Goal: Check status: Check status

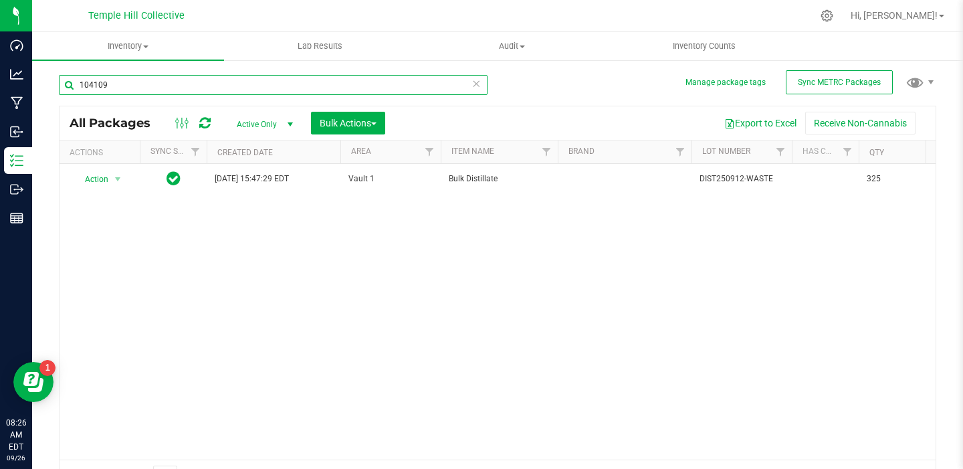
click at [143, 88] on input "104109" at bounding box center [273, 85] width 429 height 20
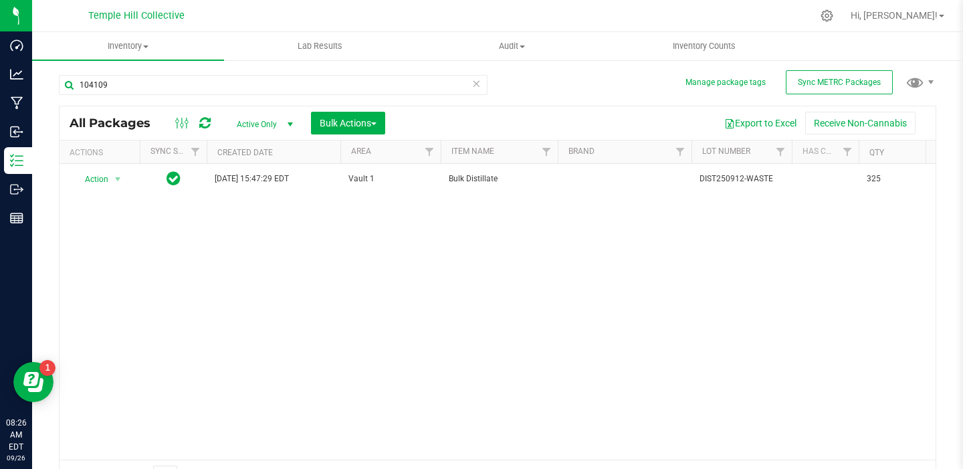
click at [471, 86] on icon at bounding box center [475, 83] width 9 height 16
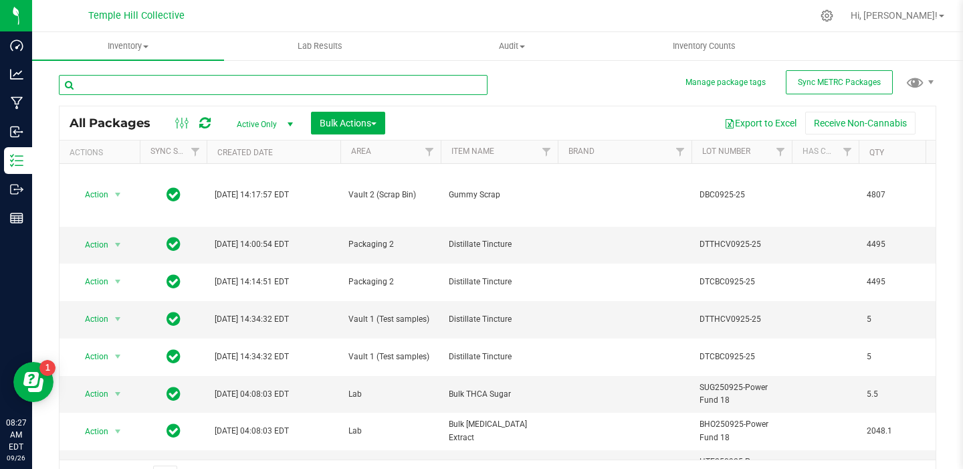
click at [155, 88] on input "text" at bounding box center [273, 85] width 429 height 20
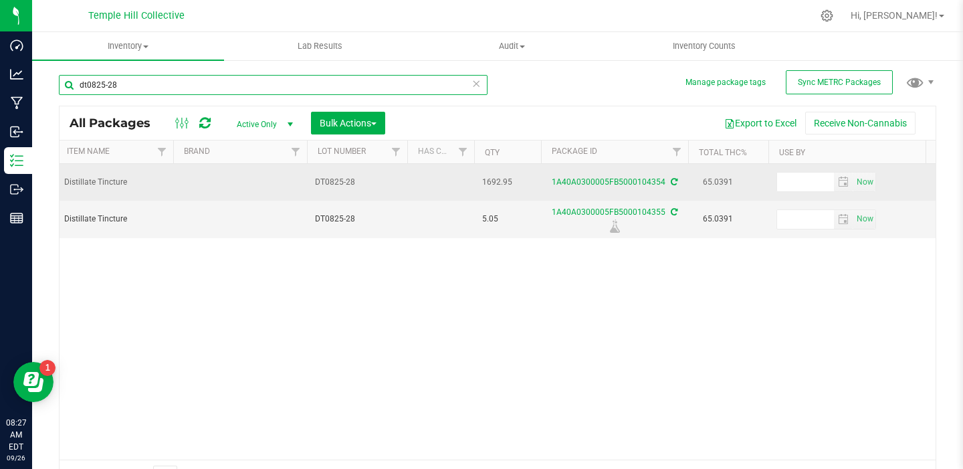
scroll to position [0, 388]
type input "dt0825-28"
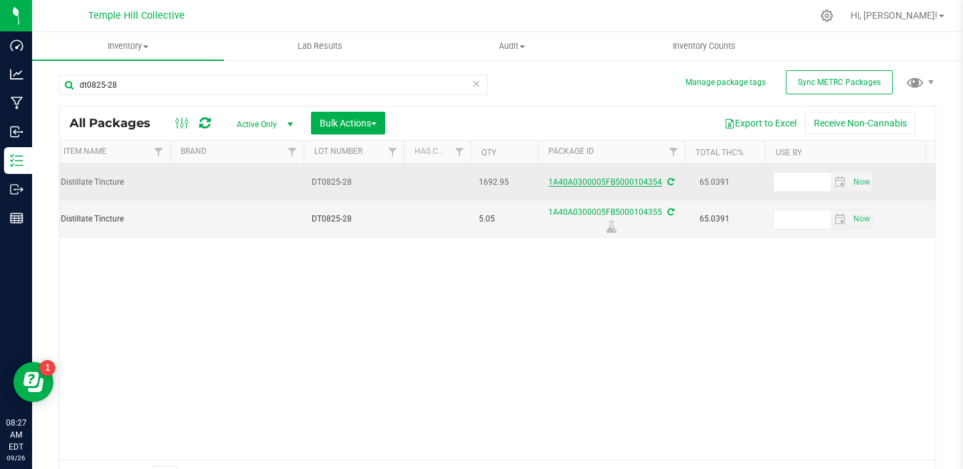
click at [605, 179] on link "1A40A0300005FB5000104354" at bounding box center [605, 181] width 114 height 9
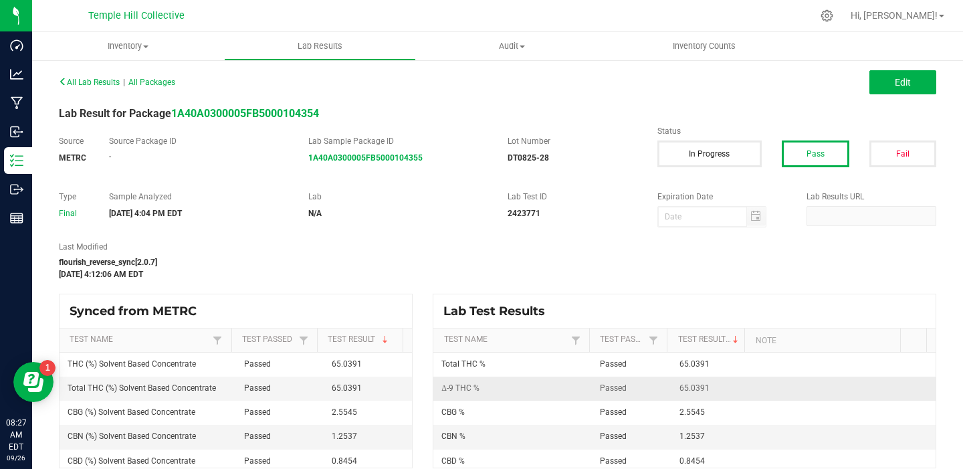
drag, startPoint x: 703, startPoint y: 389, endPoint x: 645, endPoint y: 383, distance: 58.5
click at [645, 383] on tr "Δ-9 THC % Passed 65.0391" at bounding box center [684, 388] width 502 height 24
click at [705, 394] on td "65.0391" at bounding box center [711, 388] width 80 height 24
click at [74, 84] on span "All Lab Results" at bounding box center [89, 82] width 61 height 9
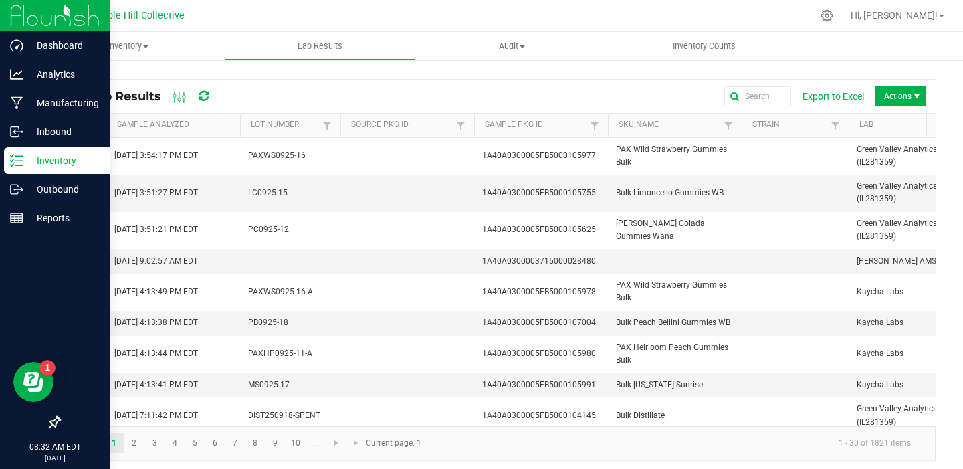
click at [15, 11] on img at bounding box center [55, 15] width 90 height 31
